Goal: Task Accomplishment & Management: Manage account settings

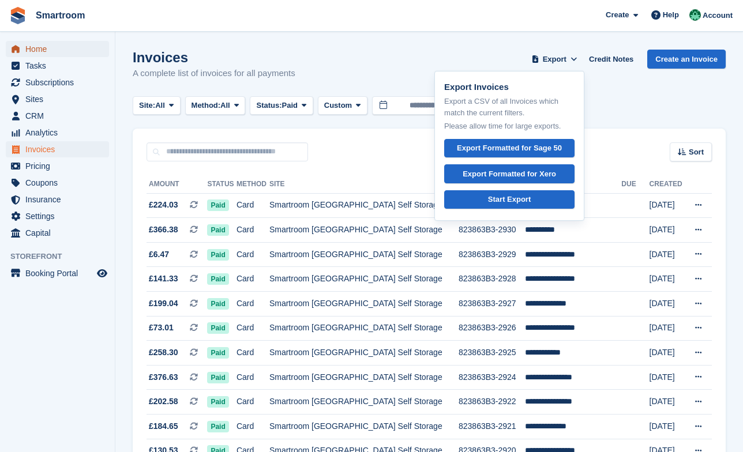
click at [34, 46] on span "Home" at bounding box center [59, 49] width 69 height 16
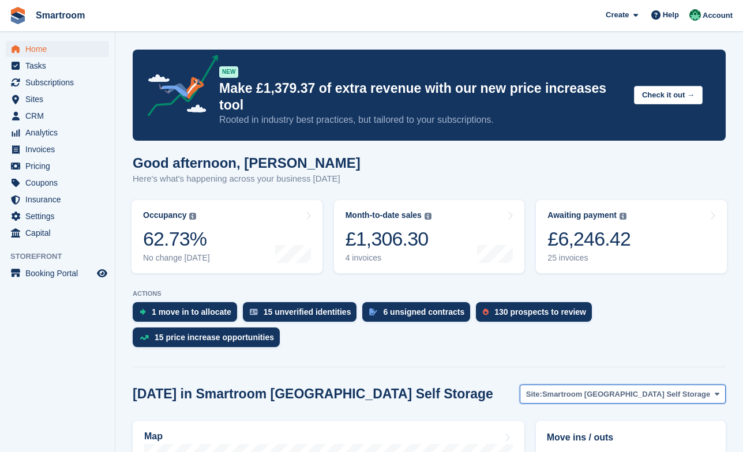
click at [586, 389] on span "Smartroom Stoke Newington Self Storage" at bounding box center [626, 395] width 168 height 12
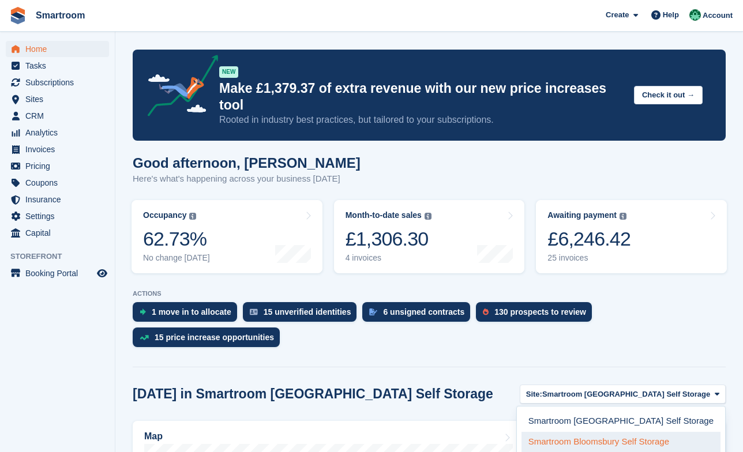
click at [588, 432] on link "Smartroom Bloomsbury Self Storage" at bounding box center [621, 442] width 199 height 21
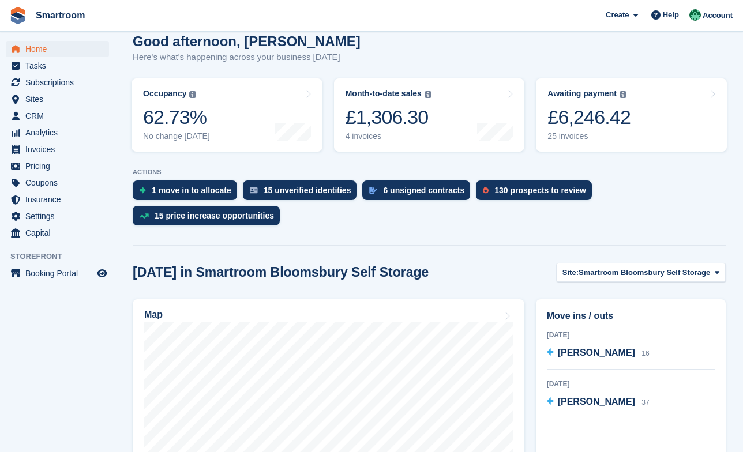
scroll to position [137, 0]
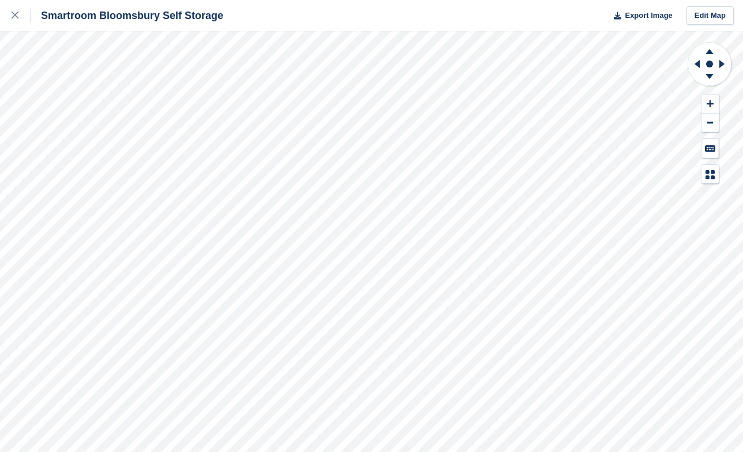
click at [158, 121] on div "Smartroom Bloomsbury Self Storage Export Image Edit Map" at bounding box center [371, 226] width 743 height 452
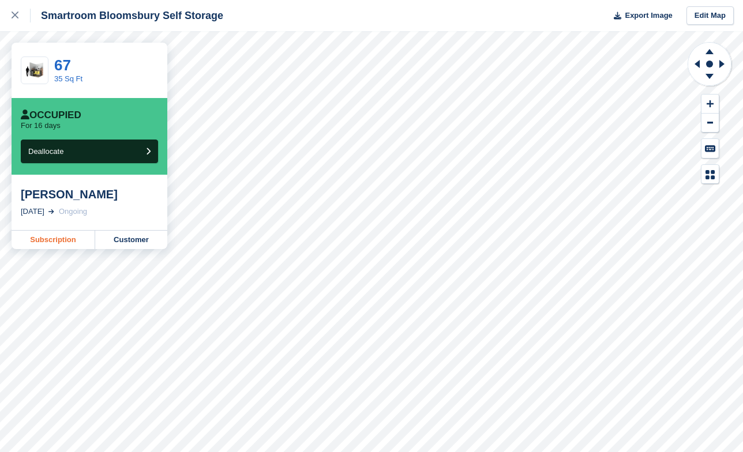
click at [47, 243] on link "Subscription" at bounding box center [54, 240] width 84 height 18
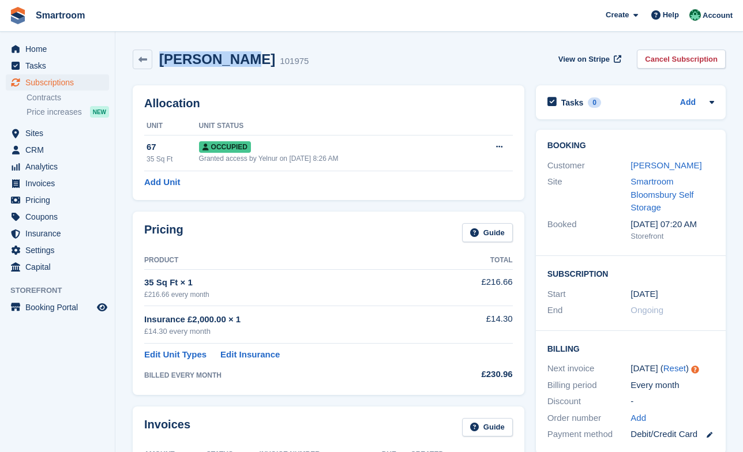
drag, startPoint x: 162, startPoint y: 61, endPoint x: 241, endPoint y: 68, distance: 79.9
click at [241, 68] on div "Oumar Gueye 101975" at bounding box center [221, 60] width 176 height 20
copy h2 "[PERSON_NAME]"
click at [579, 61] on span "View on Stripe" at bounding box center [584, 60] width 51 height 12
